Goal: Information Seeking & Learning: Learn about a topic

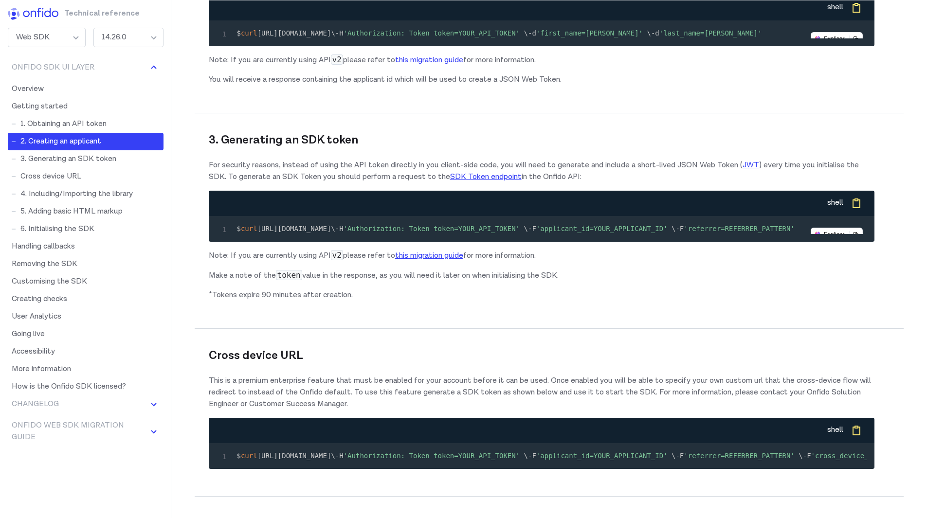
scroll to position [1022, 0]
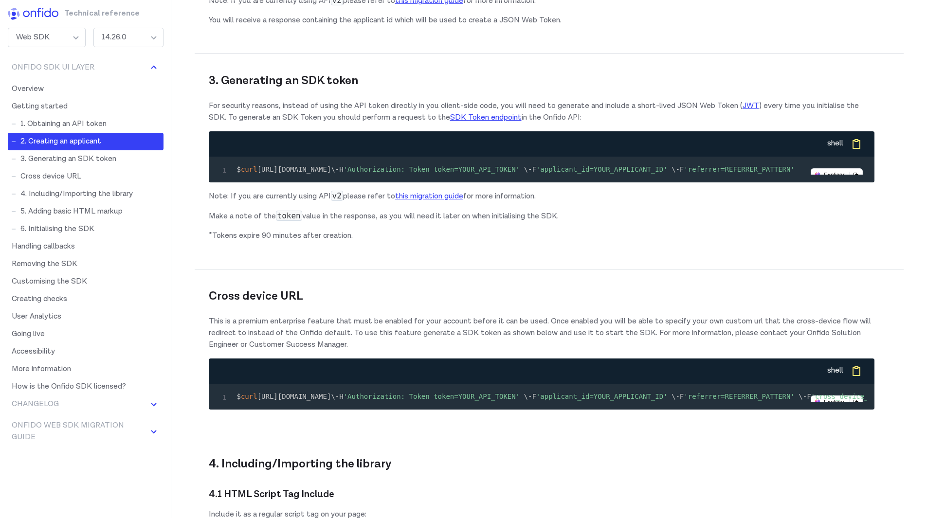
scroll to position [1071, 0]
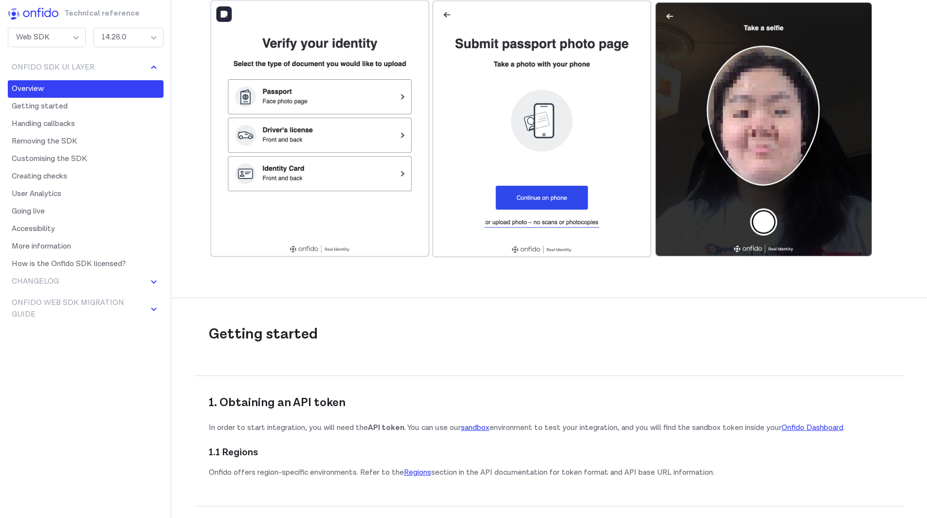
scroll to position [438, 0]
